Goal: Information Seeking & Learning: Learn about a topic

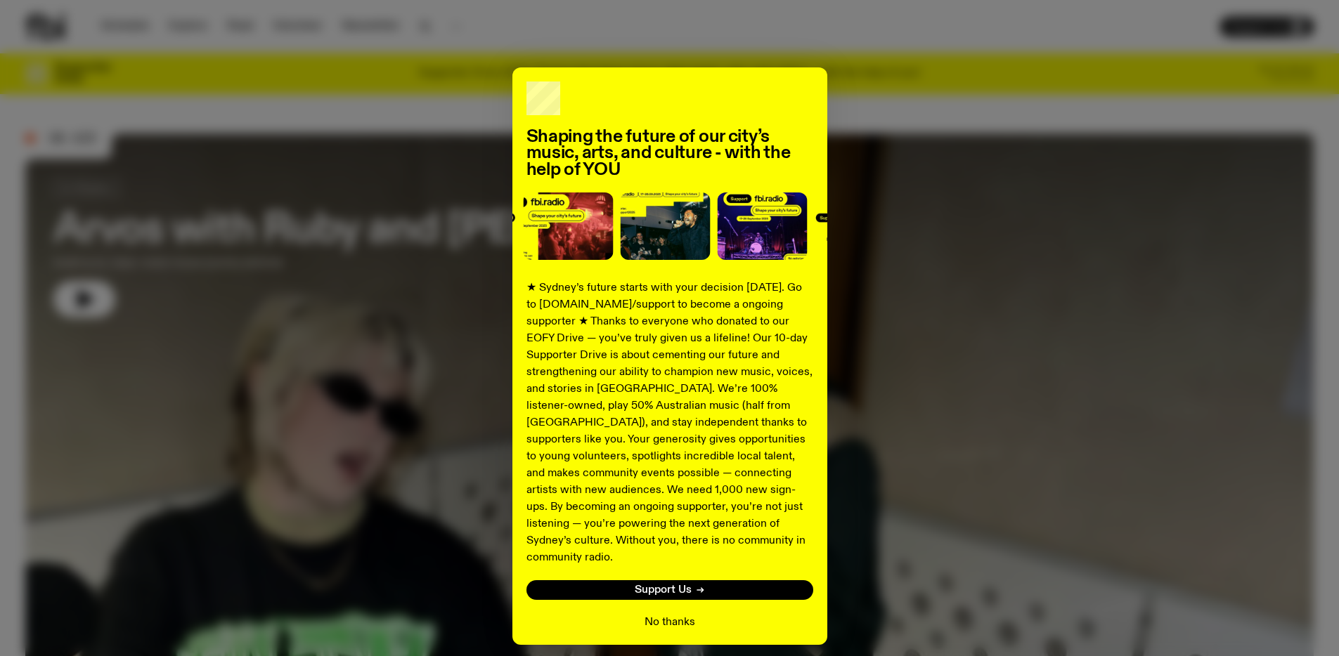
click at [675, 614] on button "No thanks" at bounding box center [669, 622] width 51 height 17
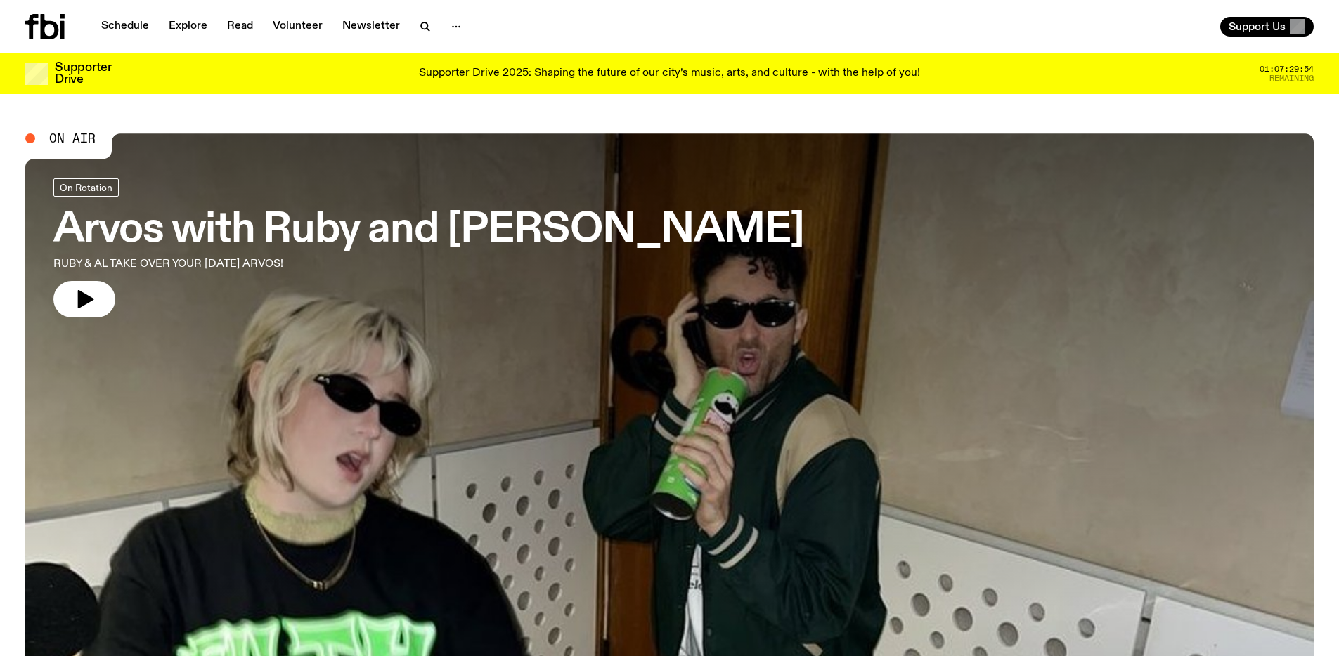
click at [980, 83] on div "Supporter Drive 2025: Shaping the future of our city’s music, arts, and culture…" at bounding box center [669, 74] width 1086 height 24
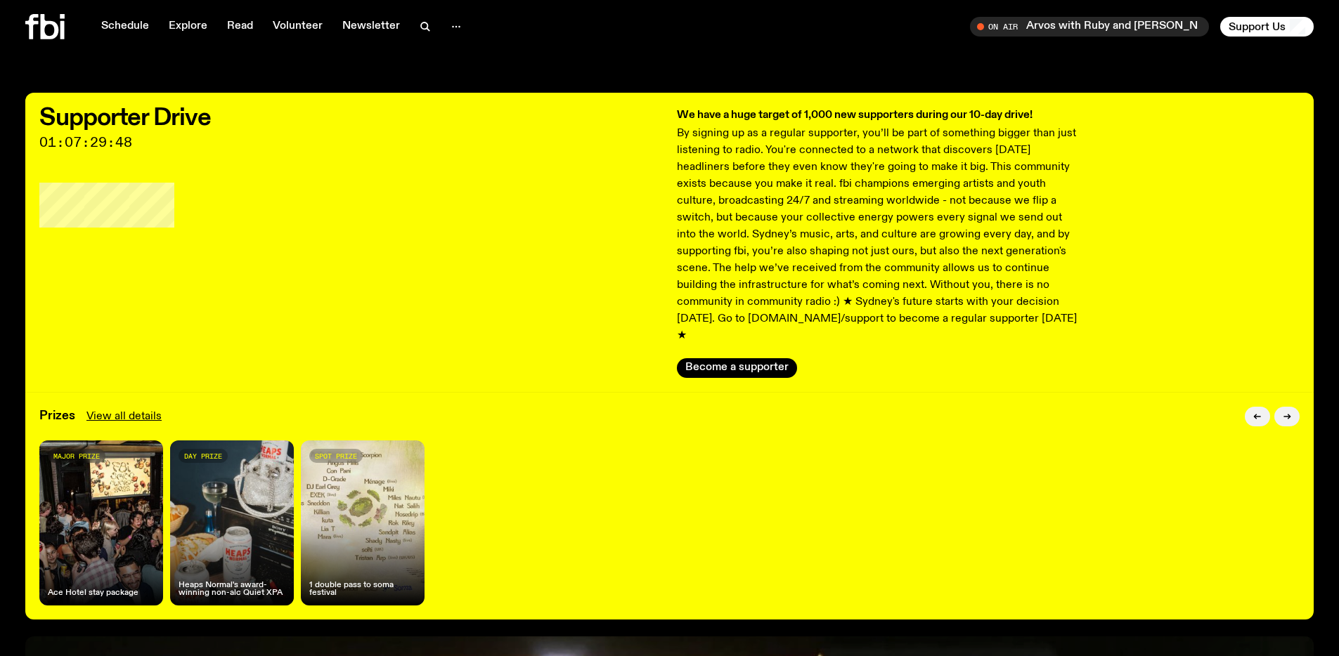
click at [730, 609] on div "Supporter Drive 01:07:29:48 We have a huge target of 1,000 new supporters durin…" at bounding box center [669, 632] width 1339 height 1078
click at [862, 11] on div "Schedule Explore Read Volunteer Newsletter On Air Arvos with Ruby and Al Tune i…" at bounding box center [669, 26] width 1339 height 53
click at [852, 51] on div "Schedule Explore Read Volunteer Newsletter On Air Arvos with Ruby and Al Tune i…" at bounding box center [669, 26] width 1339 height 53
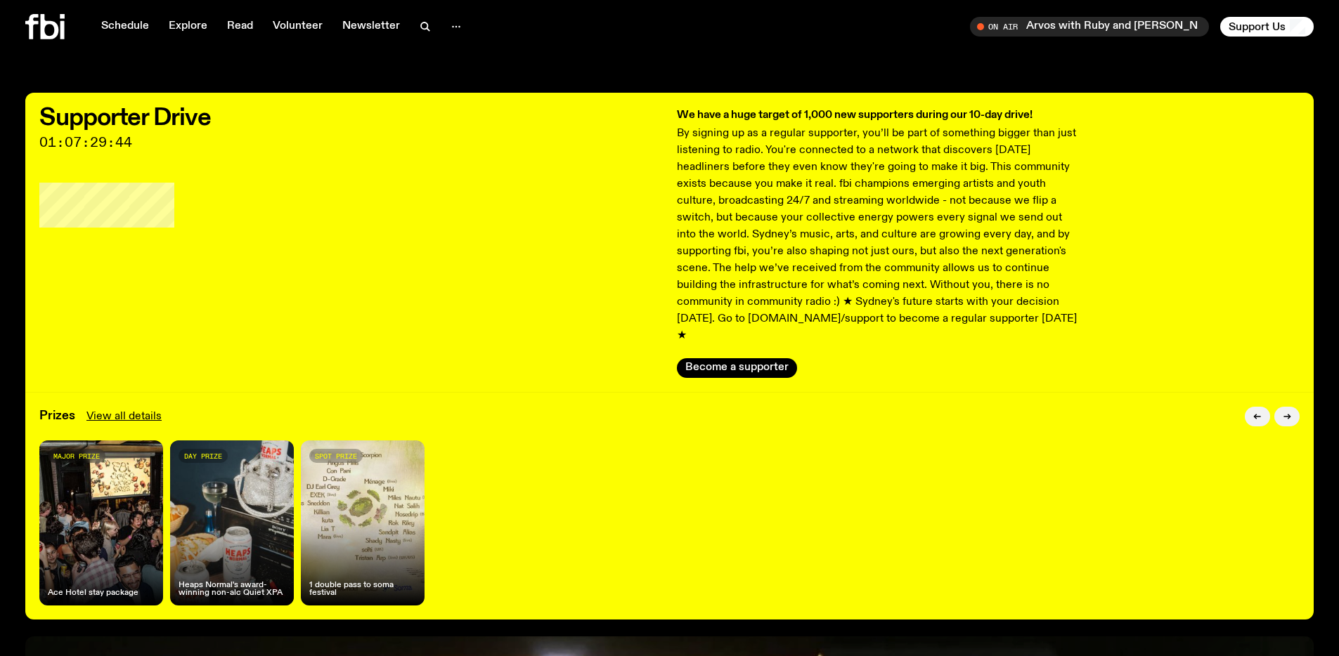
click at [60, 29] on icon at bounding box center [62, 30] width 4 height 18
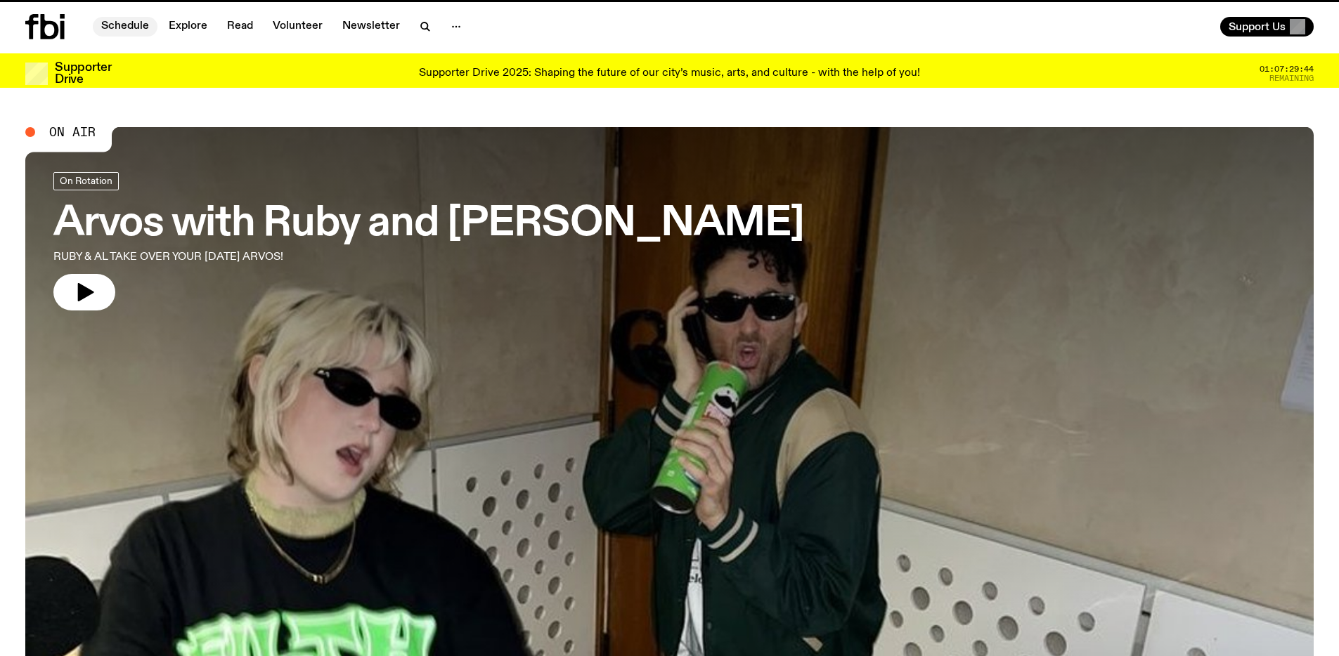
click at [122, 27] on link "Schedule" at bounding box center [125, 27] width 65 height 20
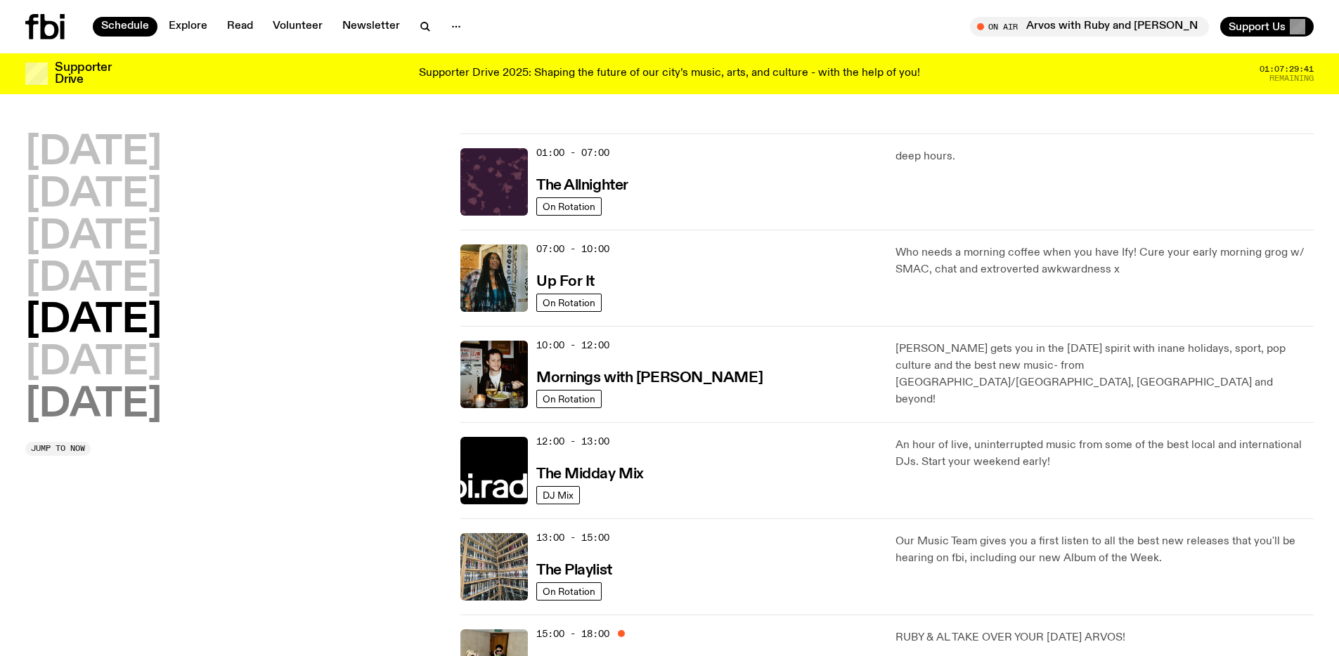
click at [108, 401] on h2 "[DATE]" at bounding box center [93, 405] width 136 height 39
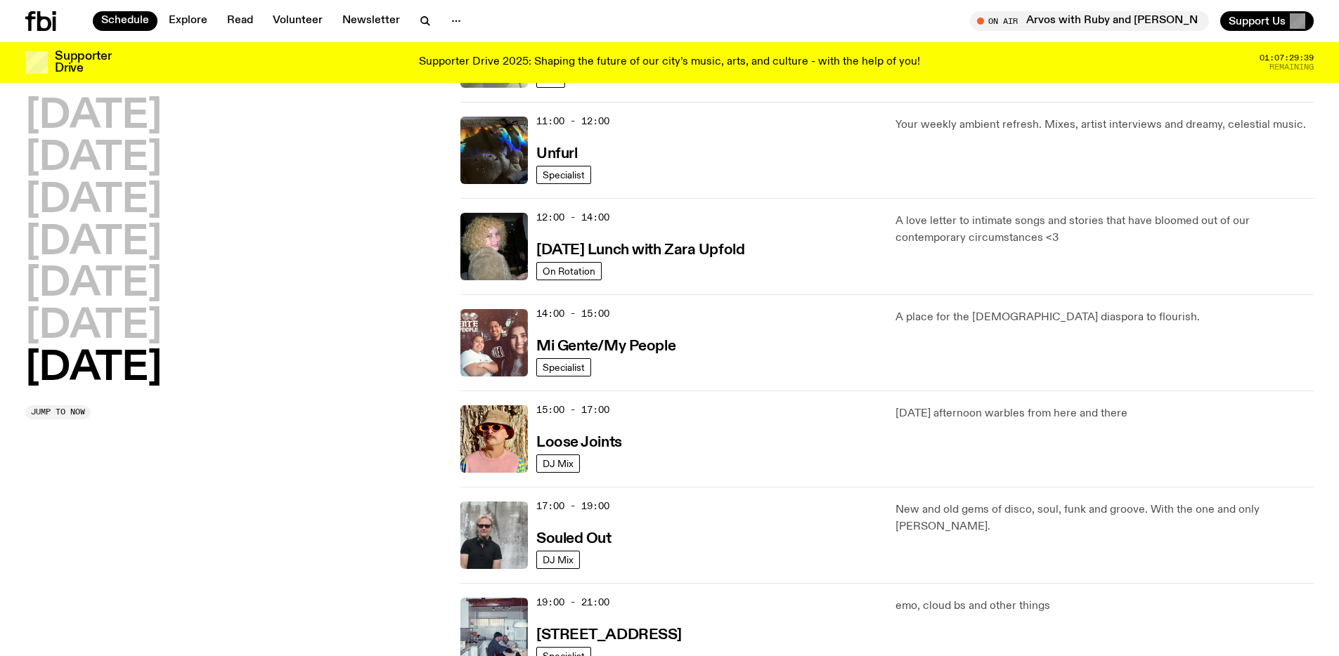
scroll to position [791, 0]
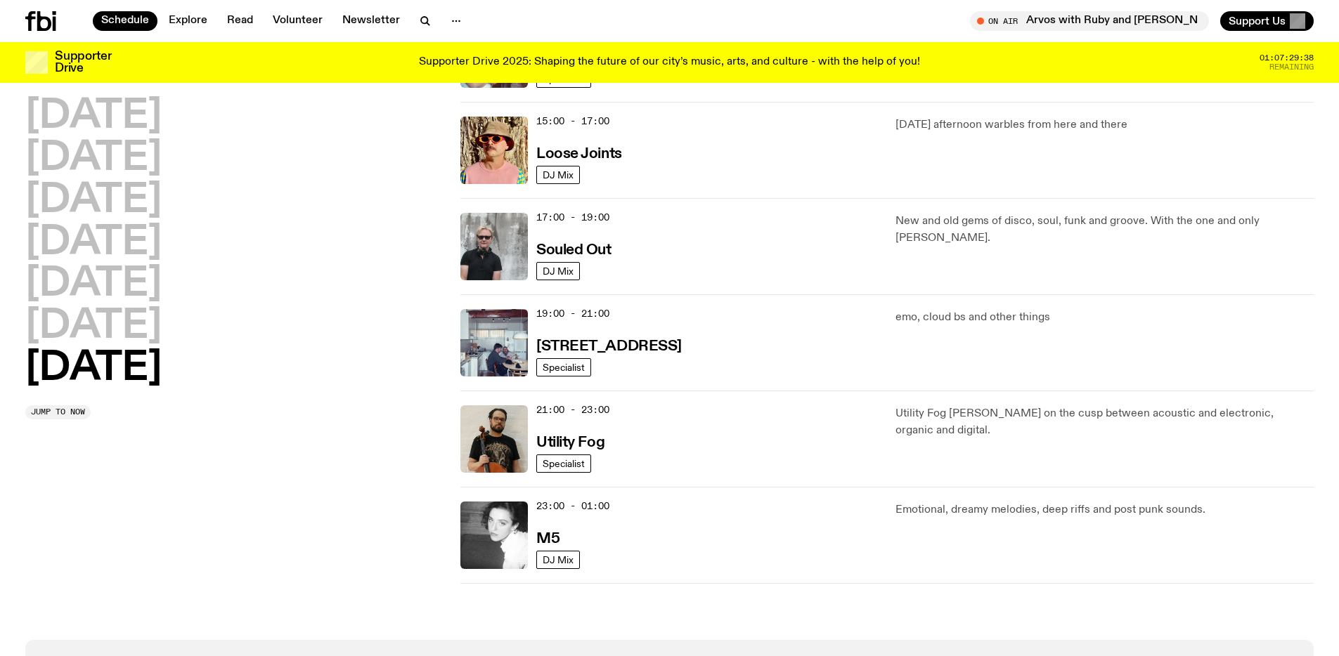
click at [670, 165] on div "15:00 - 17:00 Loose Joints" at bounding box center [707, 150] width 342 height 67
click at [561, 141] on div "15:00 - 17:00 Loose Joints" at bounding box center [707, 150] width 342 height 67
click at [571, 150] on h3 "Loose Joints" at bounding box center [579, 154] width 86 height 15
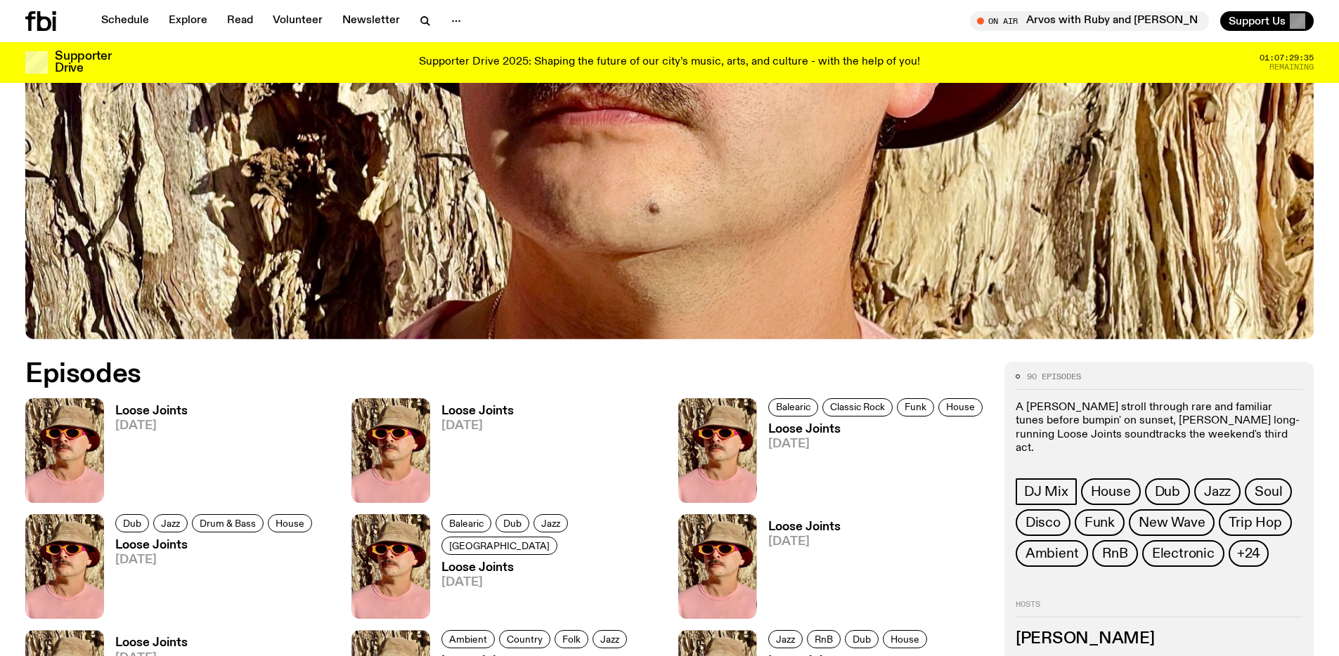
scroll to position [802, 0]
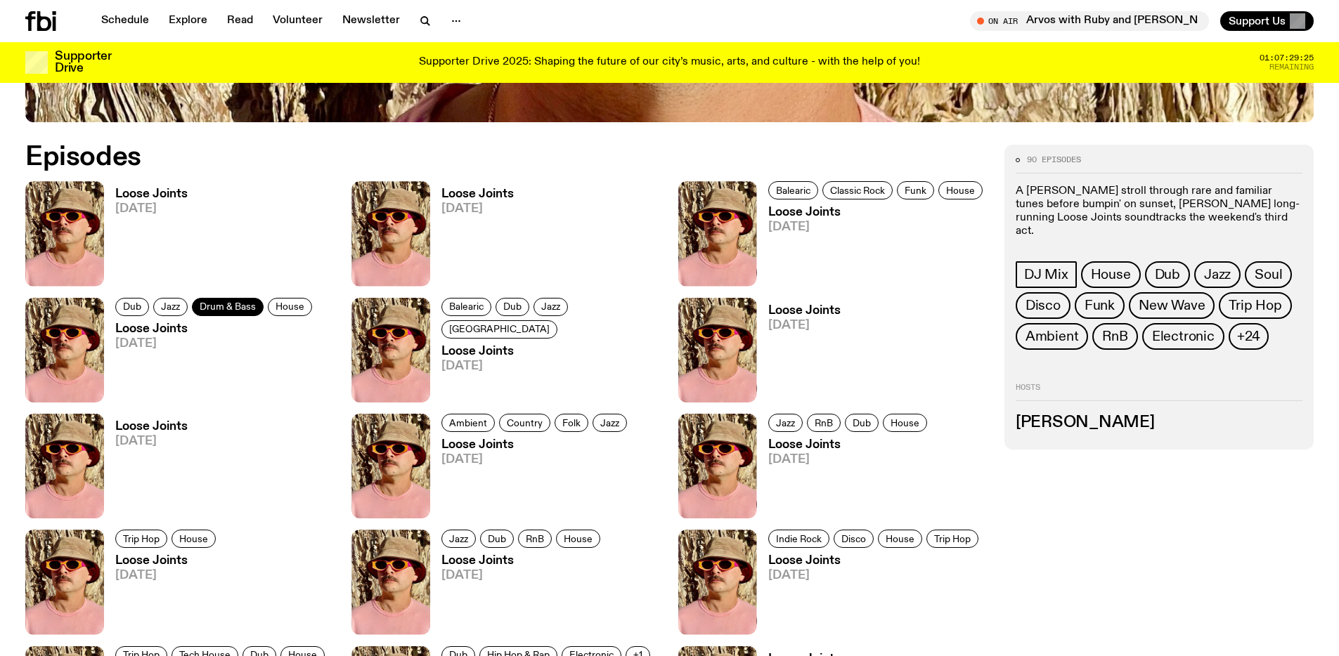
click at [233, 309] on span "Drum & Bass" at bounding box center [228, 306] width 56 height 11
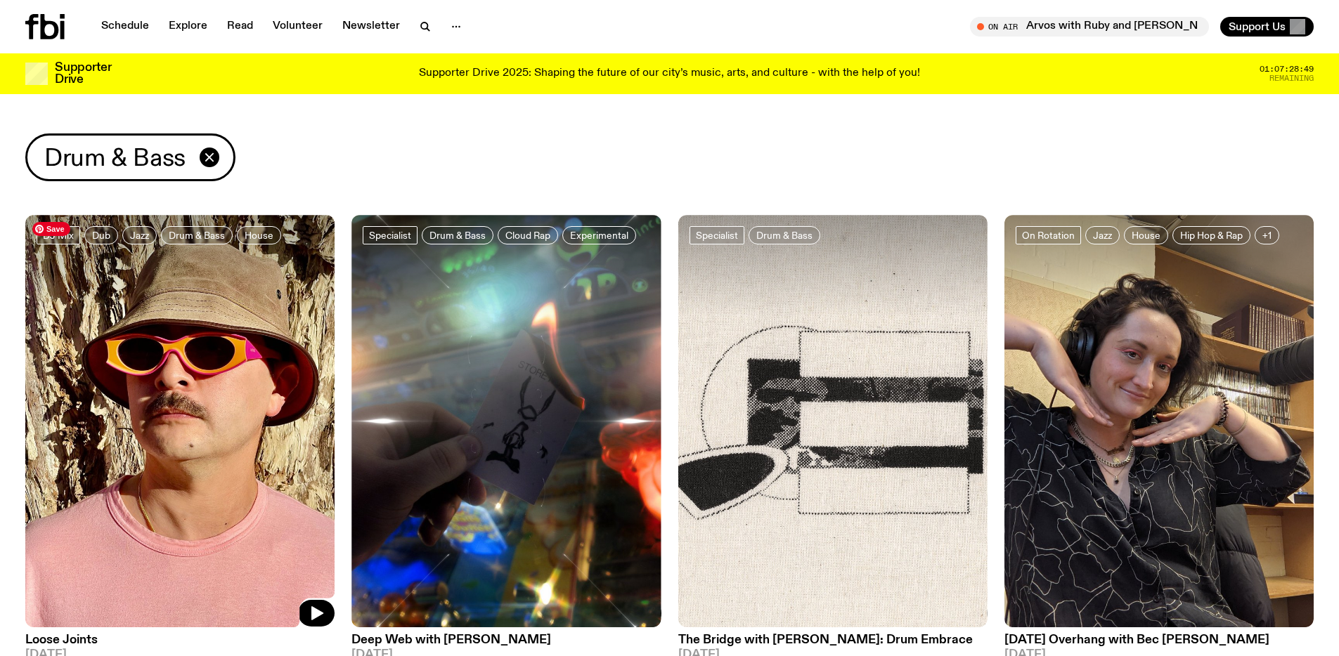
click at [148, 386] on img at bounding box center [179, 421] width 309 height 413
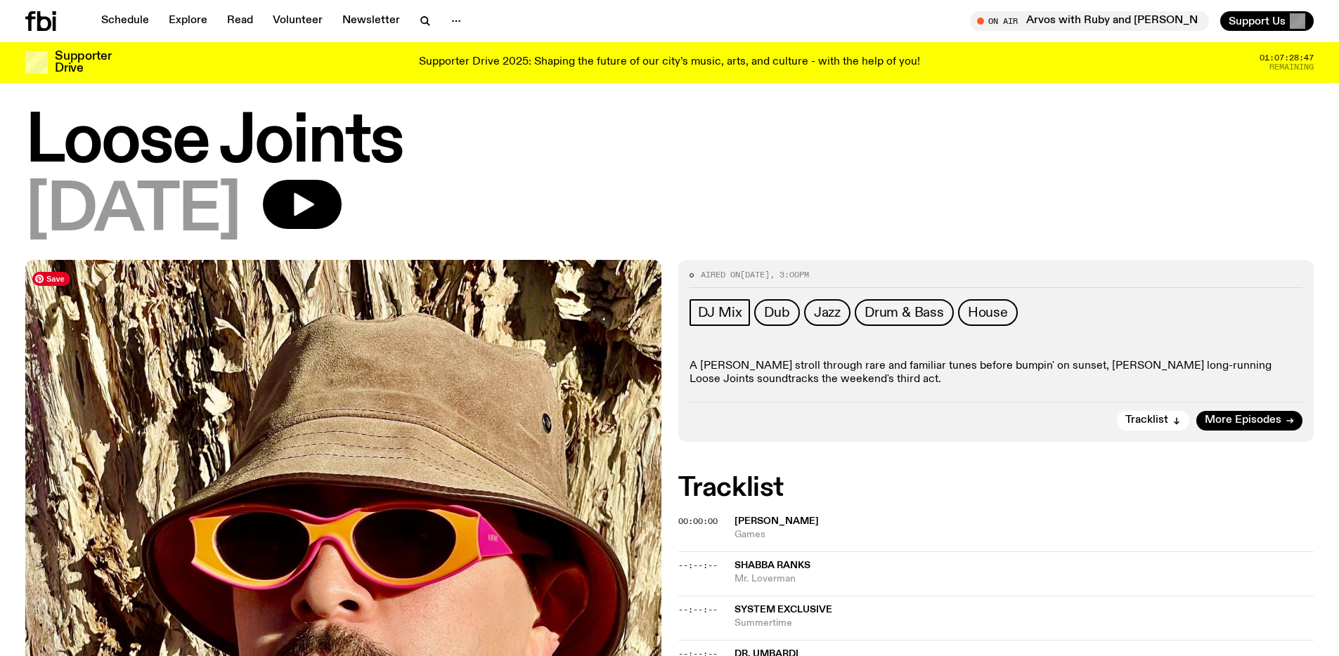
scroll to position [27, 0]
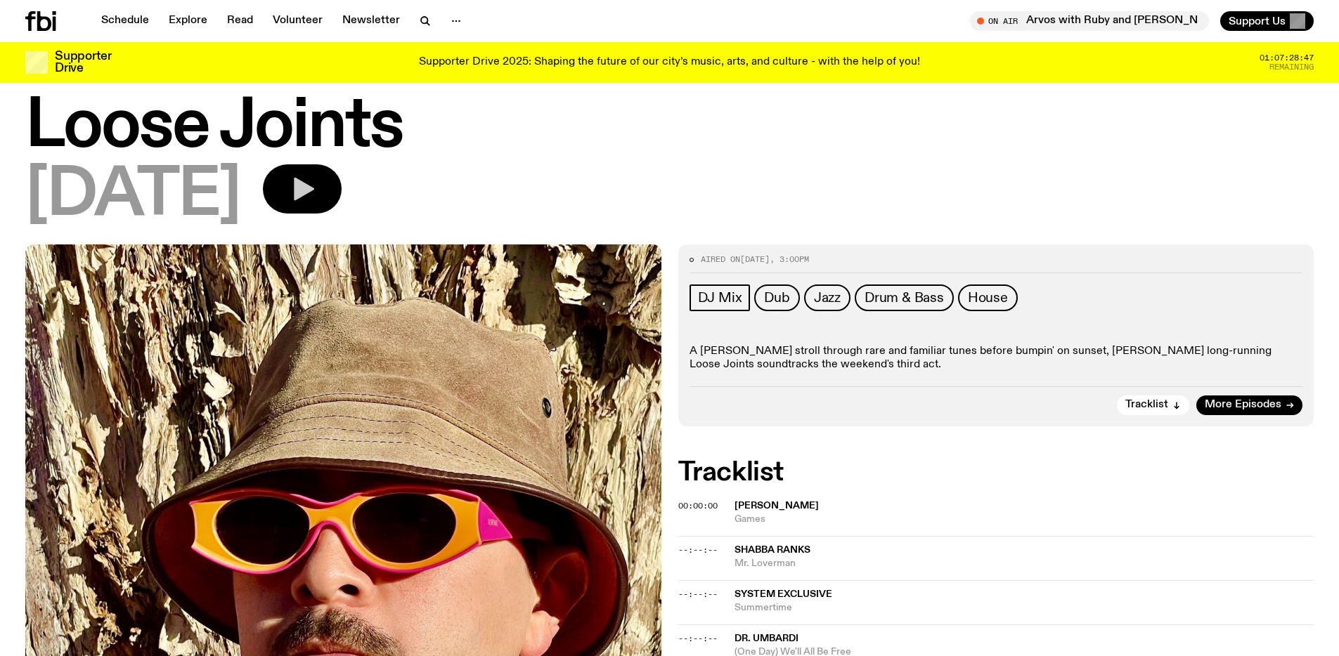
click at [342, 181] on button "button" at bounding box center [302, 188] width 79 height 49
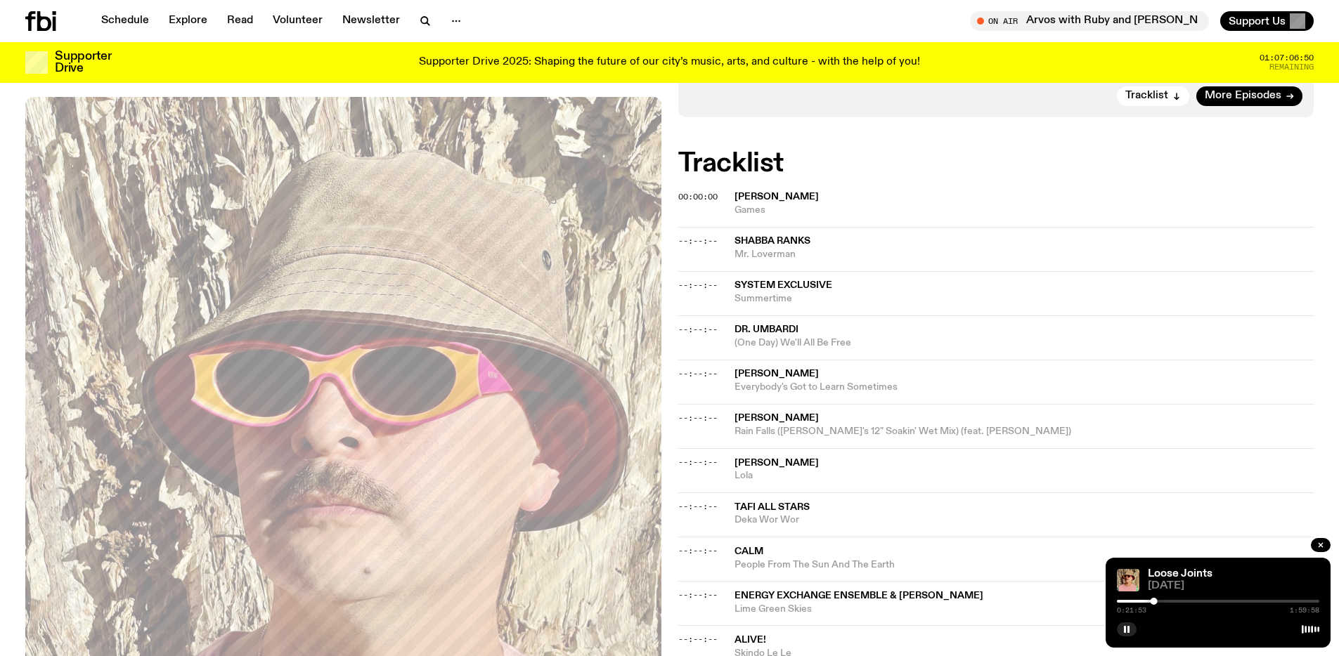
scroll to position [581, 0]
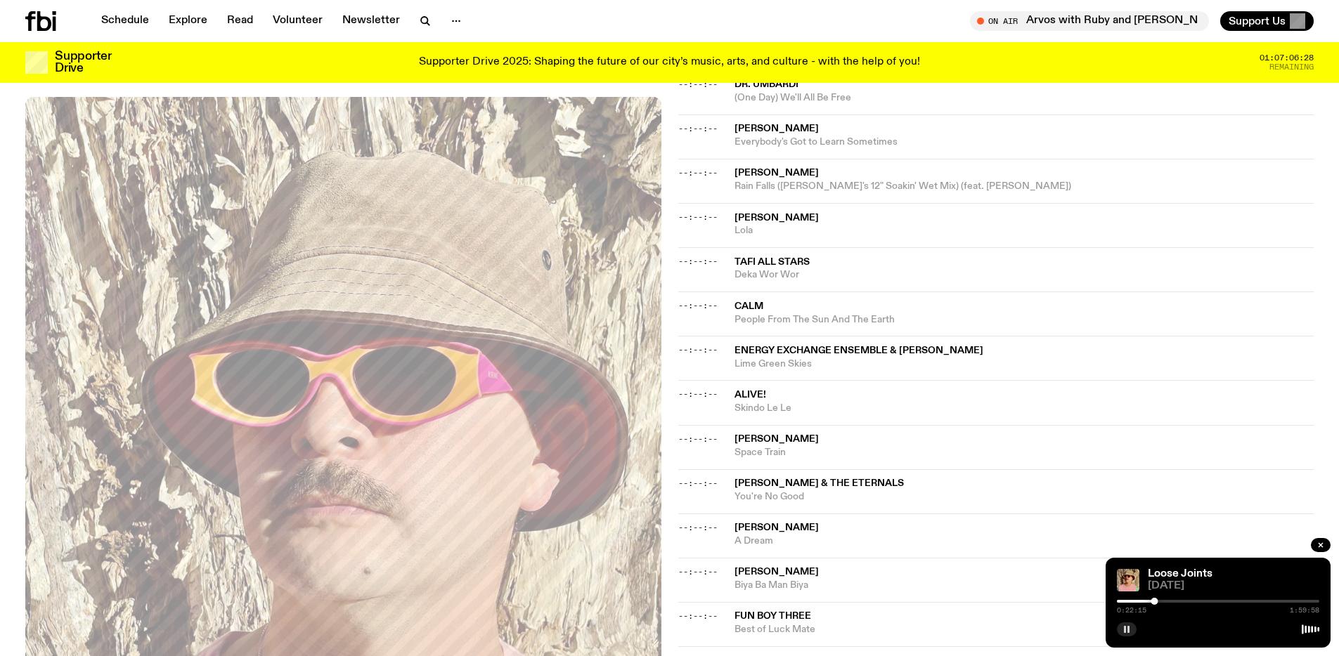
click at [1131, 632] on button "button" at bounding box center [1127, 630] width 20 height 14
